Goal: Obtain resource: Download file/media

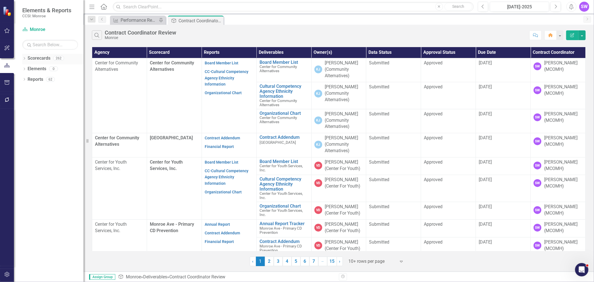
click at [24, 59] on icon "Dropdown" at bounding box center [24, 58] width 4 height 3
drag, startPoint x: 27, startPoint y: 68, endPoint x: 30, endPoint y: 72, distance: 5.0
click at [27, 68] on icon "Dropdown" at bounding box center [27, 68] width 4 height 3
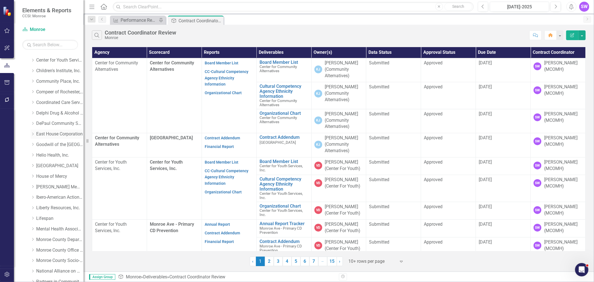
scroll to position [9, 0]
click at [34, 208] on icon "Dropdown" at bounding box center [33, 206] width 4 height 3
click at [55, 209] on link "House of Mercy" at bounding box center [59, 207] width 47 height 6
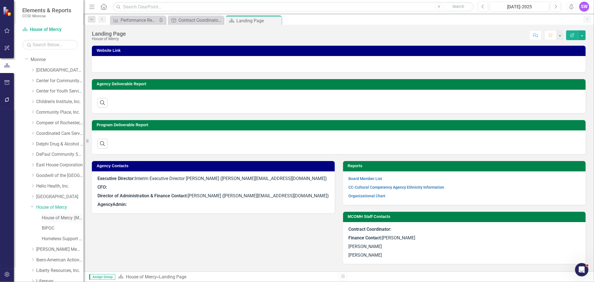
click at [59, 218] on link "House of Mercy (MCOMH Internal)" at bounding box center [63, 218] width 42 height 6
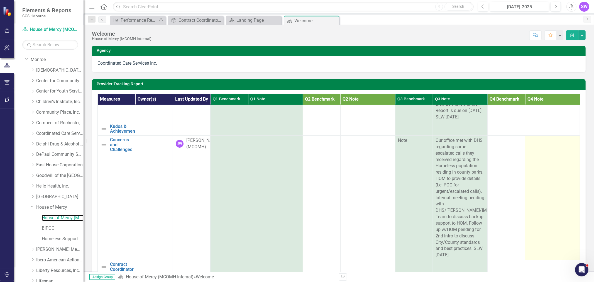
scroll to position [109, 0]
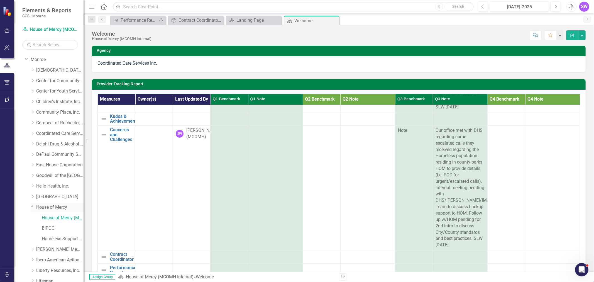
click at [34, 208] on div "Dropdown" at bounding box center [34, 207] width 6 height 3
click at [35, 207] on icon "Dropdown" at bounding box center [33, 206] width 4 height 3
click at [38, 207] on link "House of Mercy" at bounding box center [59, 207] width 47 height 6
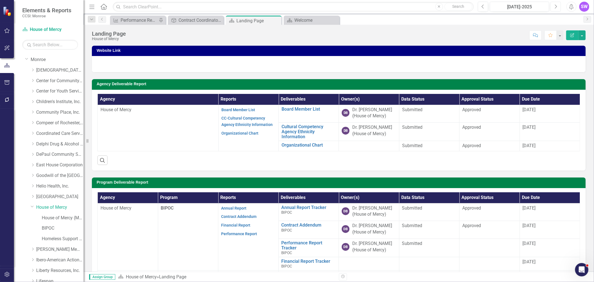
click at [557, 4] on icon "Next" at bounding box center [555, 6] width 3 height 5
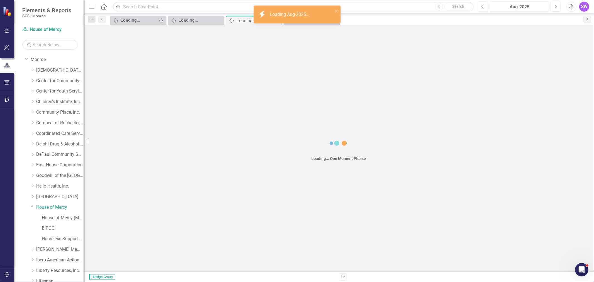
click at [557, 4] on icon "Next" at bounding box center [555, 6] width 3 height 5
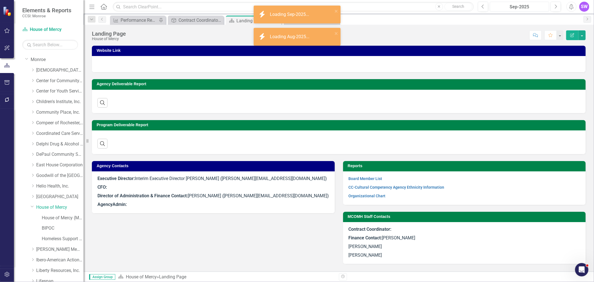
click at [534, 6] on div "Sep-2025" at bounding box center [519, 7] width 55 height 7
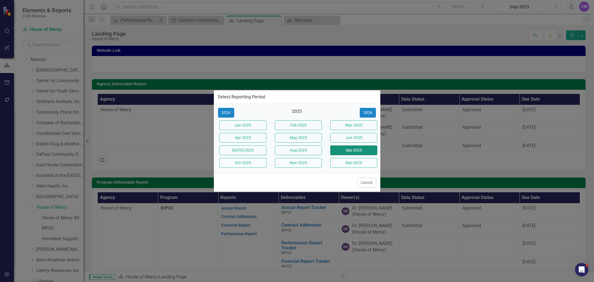
click at [364, 149] on button "Sep-2025" at bounding box center [353, 150] width 47 height 10
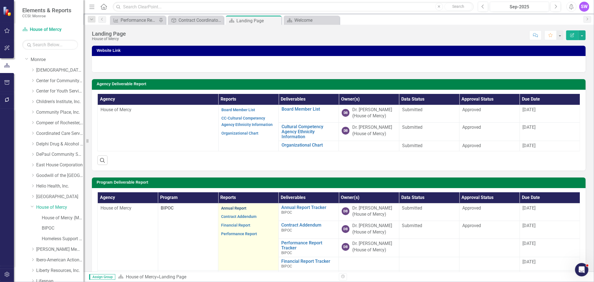
click at [240, 208] on link "Annual Report" at bounding box center [233, 208] width 25 height 4
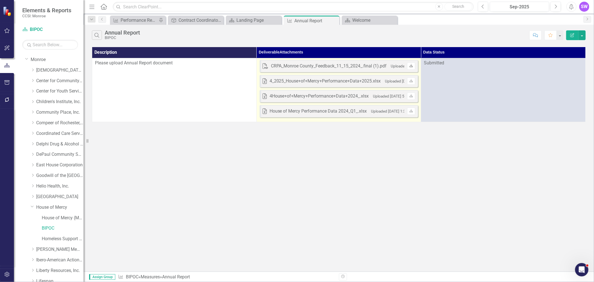
click at [413, 66] on icon "Download" at bounding box center [411, 65] width 4 height 3
click at [408, 80] on link "Download" at bounding box center [411, 80] width 8 height 7
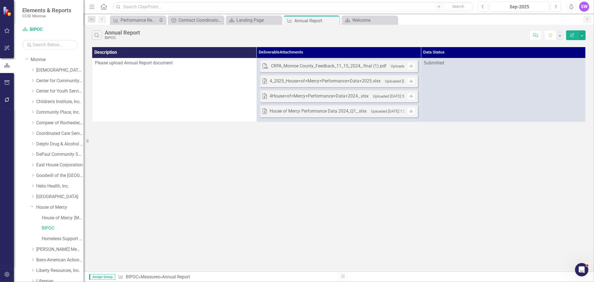
click at [474, 158] on div "Search Annual Report BIPOC Comment Favorite Edit Report Description Deliverable…" at bounding box center [339, 148] width 511 height 247
click at [51, 209] on link "House of Mercy" at bounding box center [59, 207] width 47 height 6
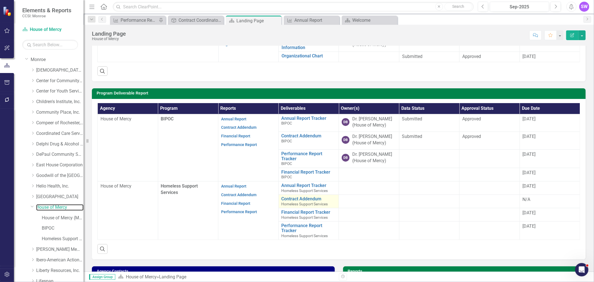
scroll to position [124, 0]
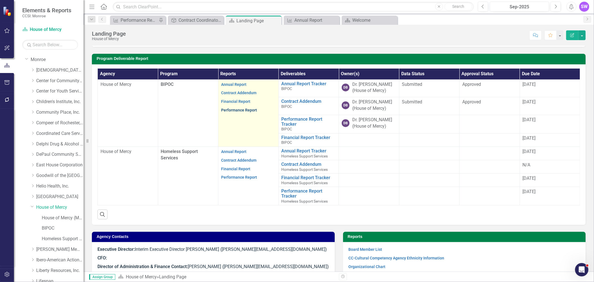
click at [241, 112] on link "Performance Report" at bounding box center [239, 110] width 36 height 4
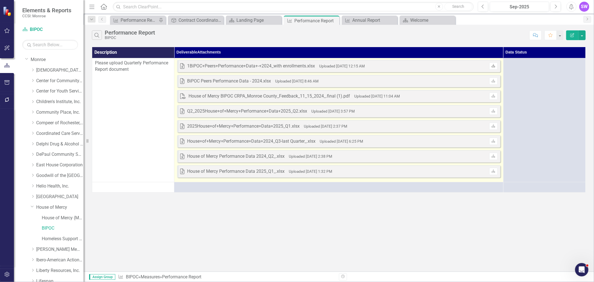
click at [494, 67] on icon at bounding box center [493, 65] width 3 height 3
